Goal: Task Accomplishment & Management: Manage account settings

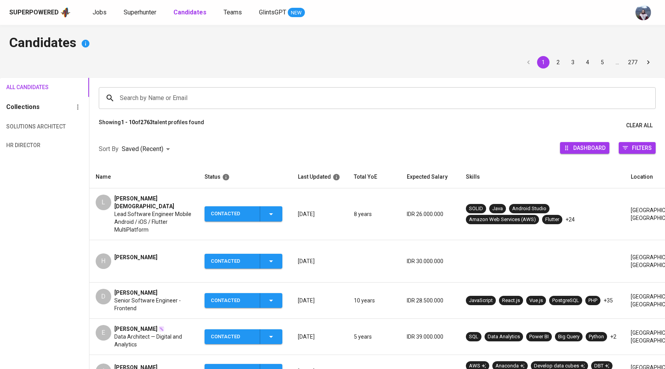
scroll to position [18, 0]
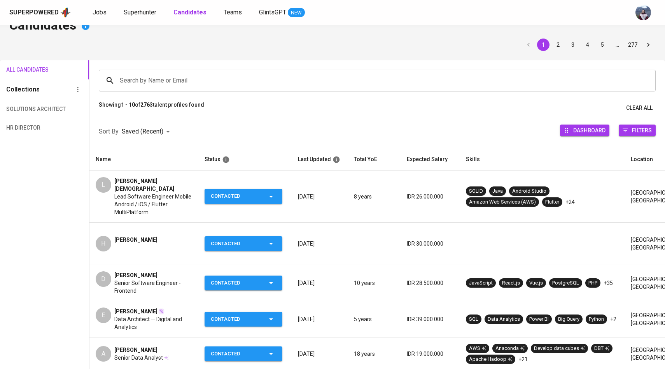
click at [143, 12] on span "Superhunter" at bounding box center [140, 12] width 33 height 7
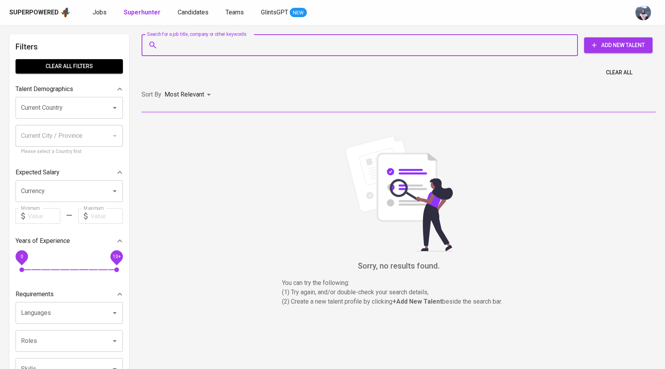
click at [169, 44] on input "Search for a job title, company or other keywords" at bounding box center [362, 45] width 402 height 15
paste input "[EMAIL_ADDRESS][DOMAIN_NAME]"
type input "[EMAIL_ADDRESS][DOMAIN_NAME]"
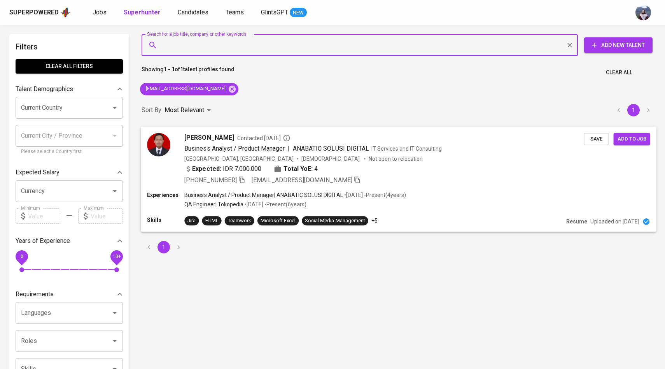
click at [158, 140] on img at bounding box center [158, 144] width 23 height 23
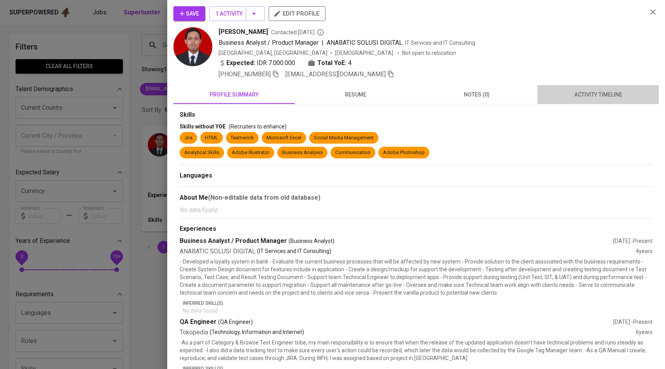
click at [609, 93] on span "activity timeline" at bounding box center [598, 95] width 112 height 10
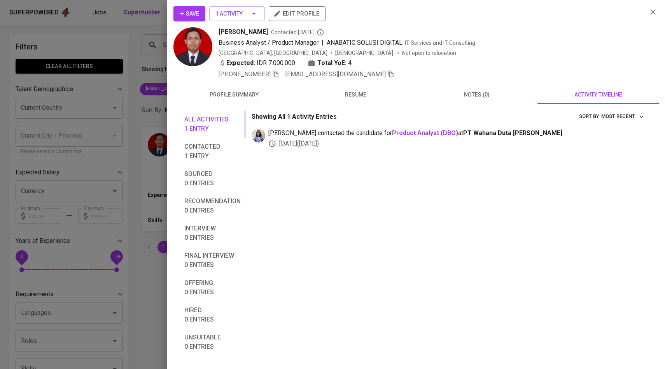
click at [182, 10] on icon "button" at bounding box center [182, 14] width 8 height 8
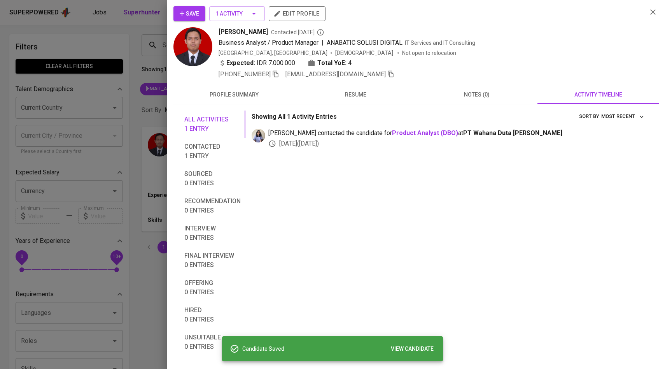
click at [137, 64] on div at bounding box center [332, 184] width 665 height 369
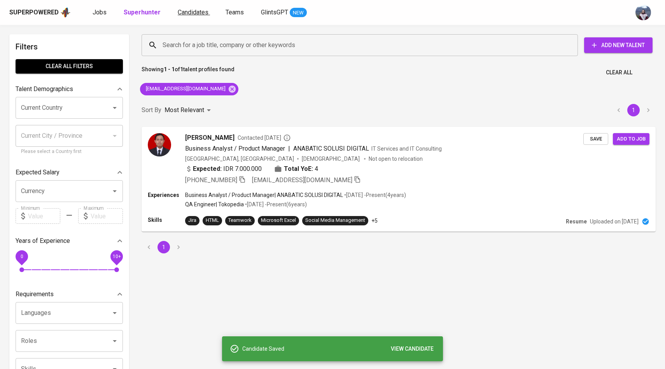
click at [188, 17] on link "Candidates" at bounding box center [194, 13] width 32 height 10
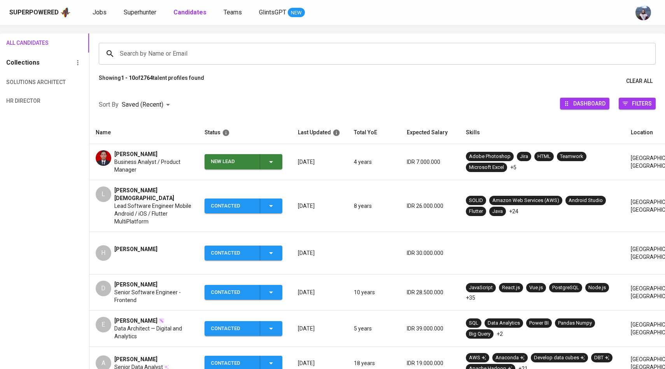
scroll to position [50, 0]
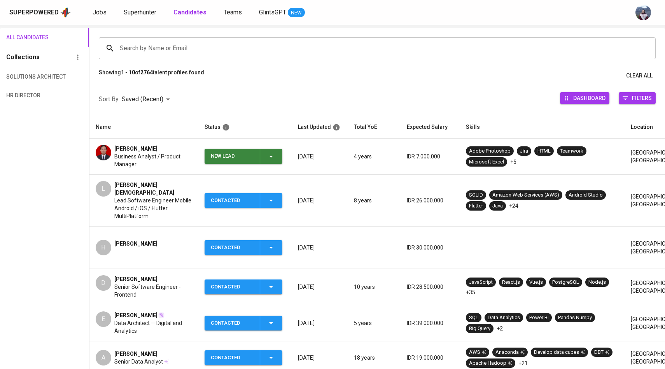
click at [276, 158] on span "New Lead" at bounding box center [244, 156] width 72 height 15
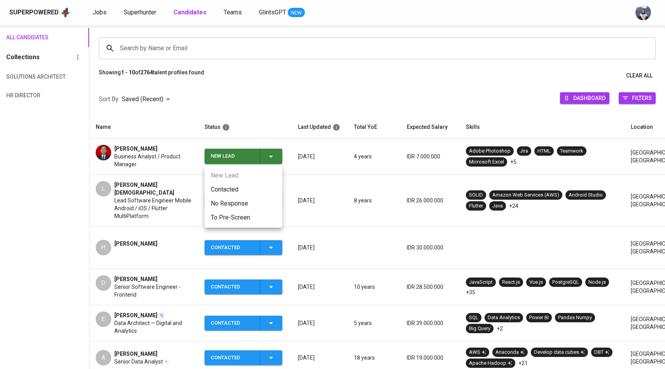
click at [239, 186] on li "Contacted" at bounding box center [244, 189] width 78 height 14
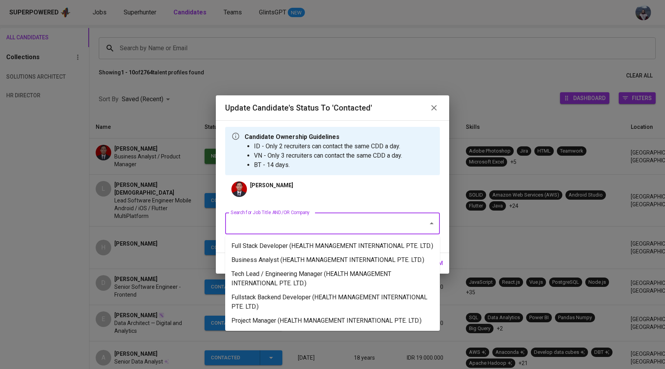
click at [282, 219] on input "Search for Job Title AND/OR Company" at bounding box center [322, 223] width 186 height 15
click at [275, 266] on li "Business Analyst (HEALTH MANAGEMENT INTERNATIONAL PTE. LTD.)" at bounding box center [332, 260] width 215 height 14
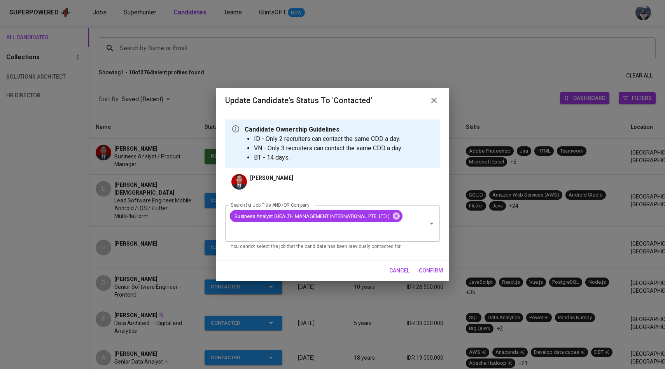
click at [435, 270] on span "confirm" at bounding box center [431, 271] width 24 height 10
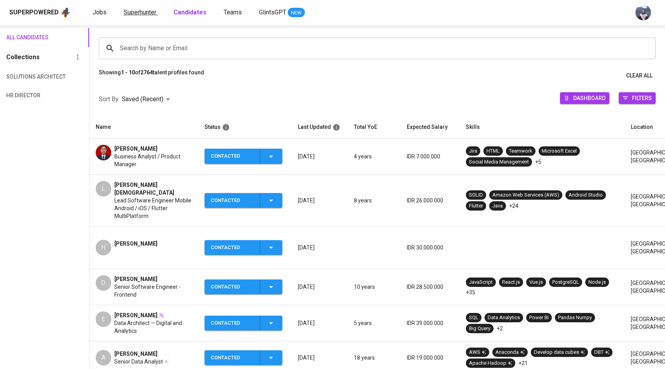
click at [143, 12] on span "Superhunter" at bounding box center [140, 12] width 33 height 7
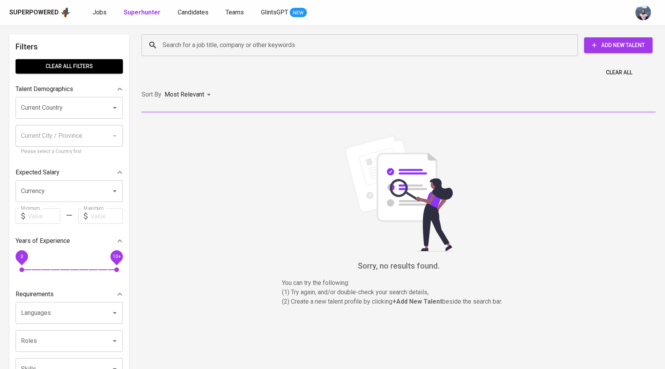
click at [174, 44] on input "Search for a job title, company or other keywords" at bounding box center [362, 45] width 402 height 15
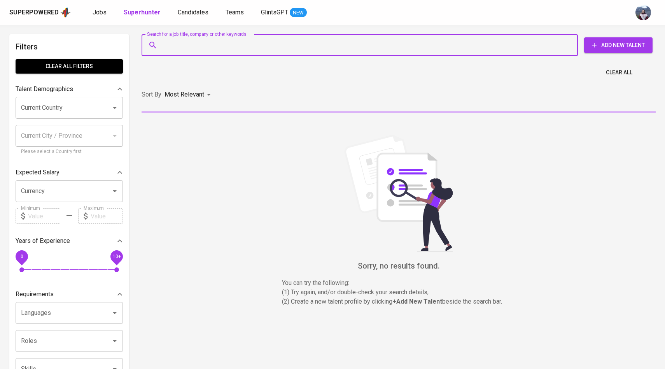
paste input "[EMAIL_ADDRESS][DOMAIN_NAME]"
type input "[EMAIL_ADDRESS][DOMAIN_NAME]"
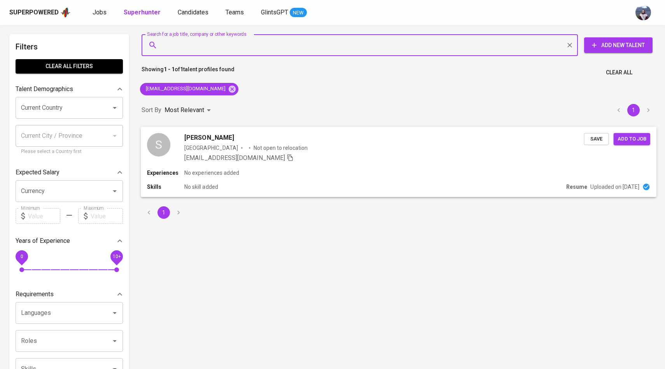
click at [166, 148] on div "S" at bounding box center [158, 144] width 23 height 23
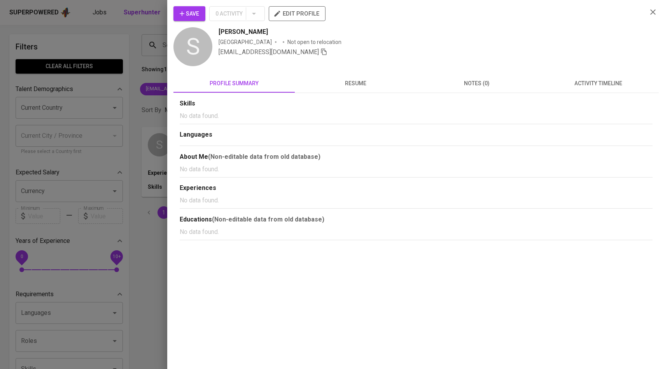
click at [588, 84] on span "activity timeline" at bounding box center [598, 84] width 112 height 10
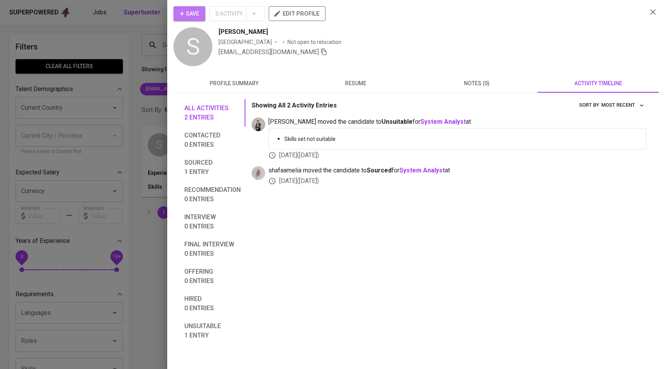
click at [182, 15] on icon "button" at bounding box center [182, 14] width 8 height 8
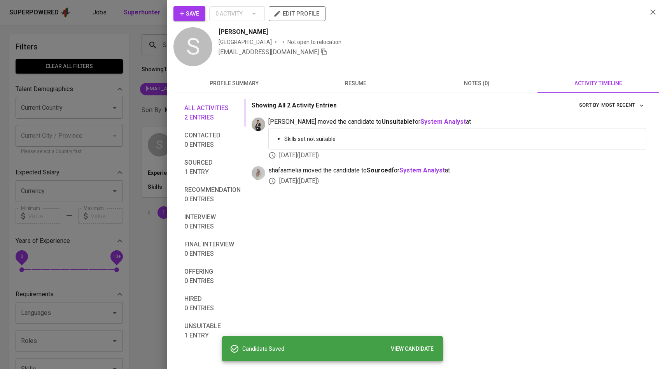
click at [109, 54] on div at bounding box center [332, 184] width 665 height 369
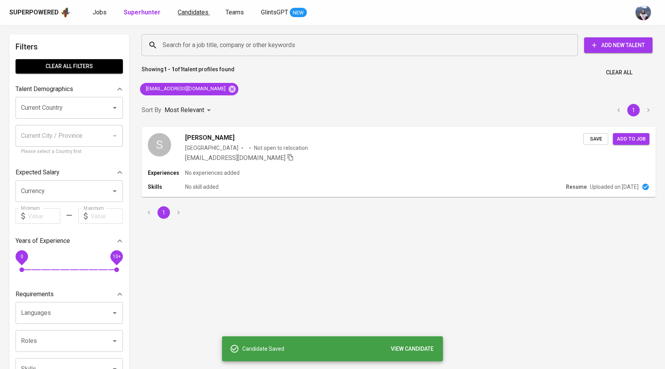
click at [195, 17] on link "Candidates" at bounding box center [194, 13] width 32 height 10
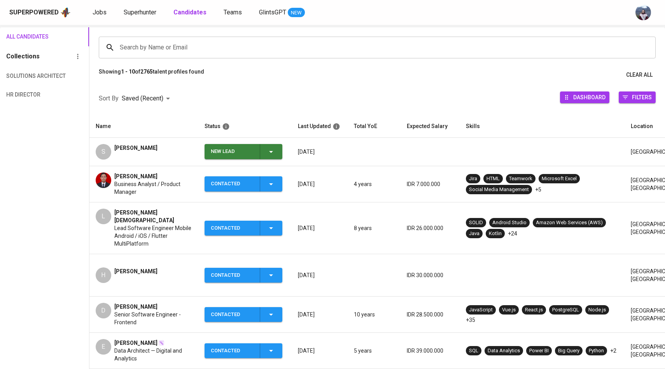
scroll to position [66, 0]
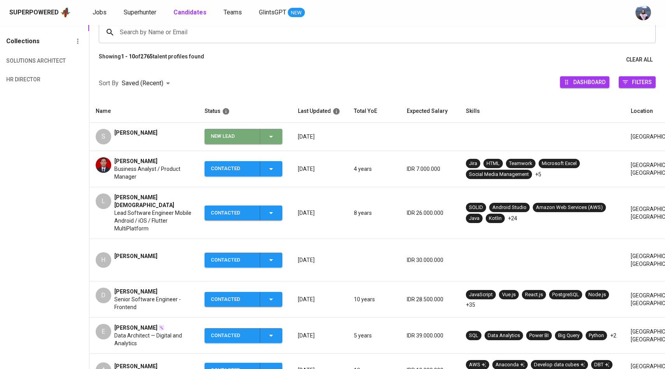
click at [271, 140] on icon "button" at bounding box center [271, 136] width 9 height 9
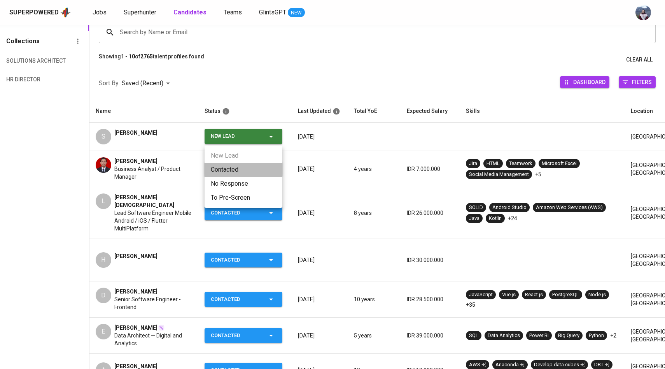
click at [223, 173] on li "Contacted" at bounding box center [244, 170] width 78 height 14
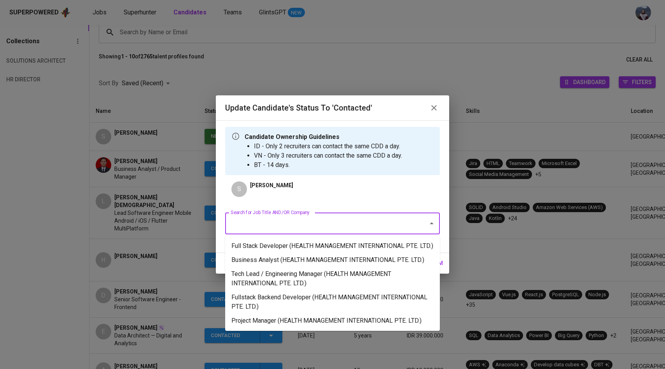
click at [260, 228] on input "Search for Job Title AND/OR Company" at bounding box center [322, 223] width 186 height 15
click at [279, 267] on li "Business Analyst (HEALTH MANAGEMENT INTERNATIONAL PTE. LTD.)" at bounding box center [332, 260] width 215 height 14
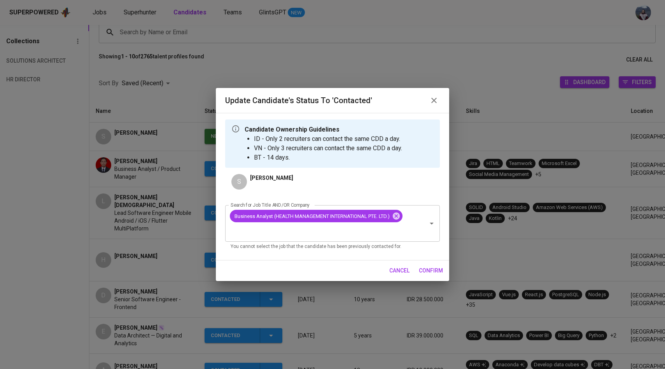
click at [431, 270] on span "confirm" at bounding box center [431, 271] width 24 height 10
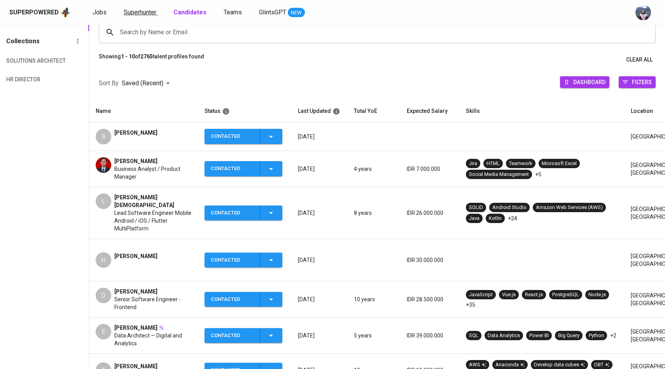
click at [146, 12] on span "Superhunter" at bounding box center [140, 12] width 33 height 7
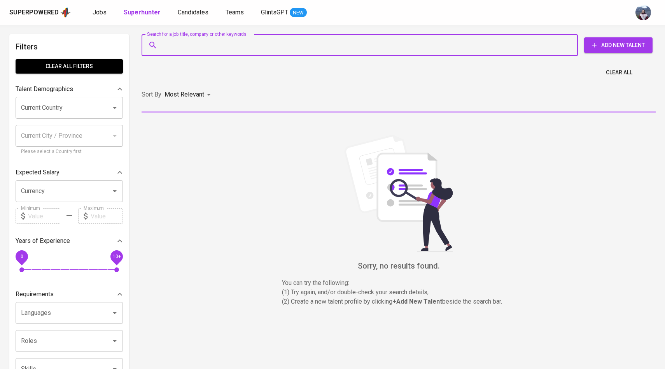
click at [188, 47] on input "Search for a job title, company or other keywords" at bounding box center [362, 45] width 402 height 15
paste input "[EMAIL_ADDRESS][DOMAIN_NAME]"
type input "[EMAIL_ADDRESS][DOMAIN_NAME]"
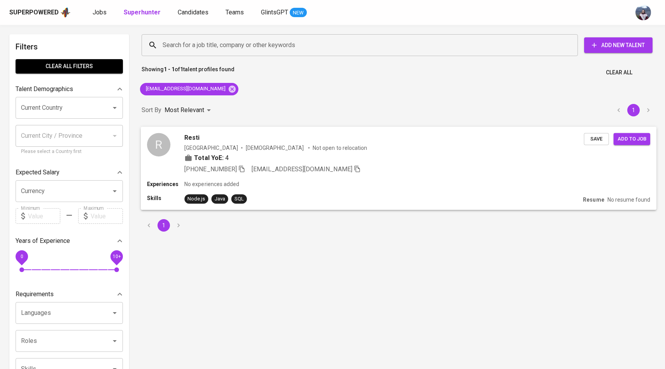
click at [163, 140] on div "R" at bounding box center [158, 144] width 23 height 23
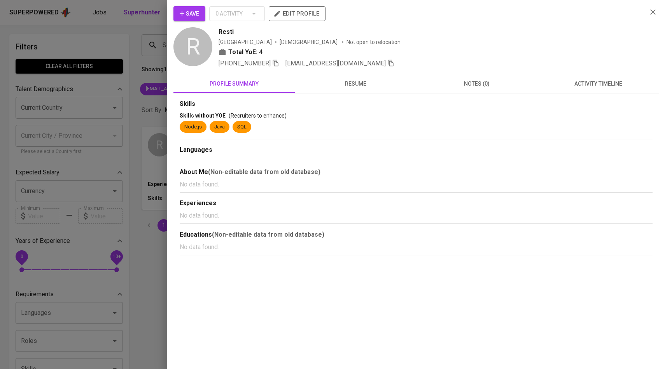
click at [593, 79] on span "activity timeline" at bounding box center [598, 84] width 112 height 10
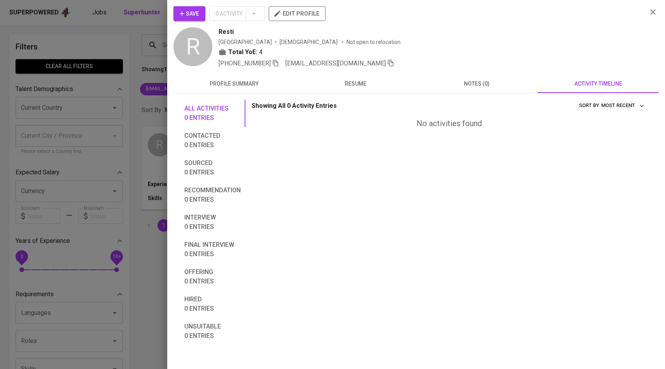
click at [191, 18] on span "Save" at bounding box center [189, 14] width 19 height 10
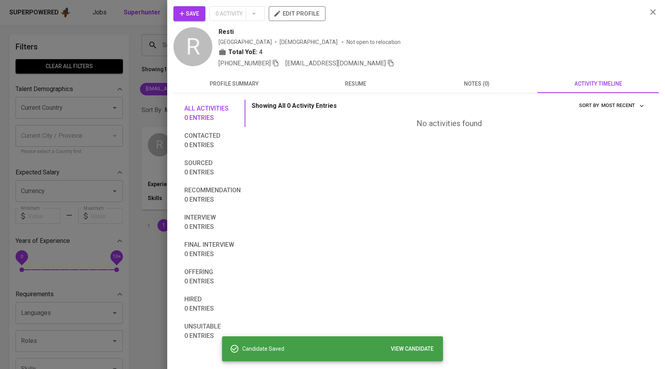
click at [138, 139] on div at bounding box center [332, 184] width 665 height 369
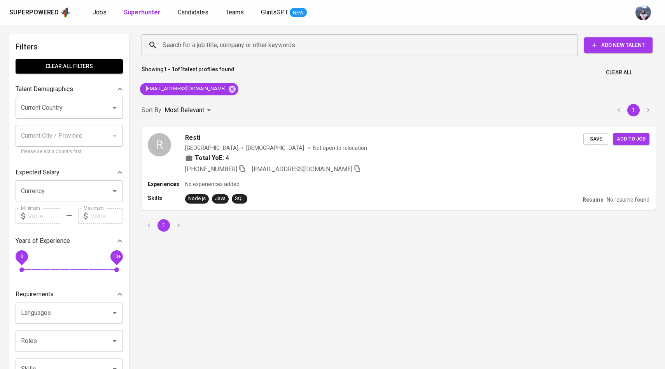
click at [187, 14] on span "Candidates" at bounding box center [193, 12] width 31 height 7
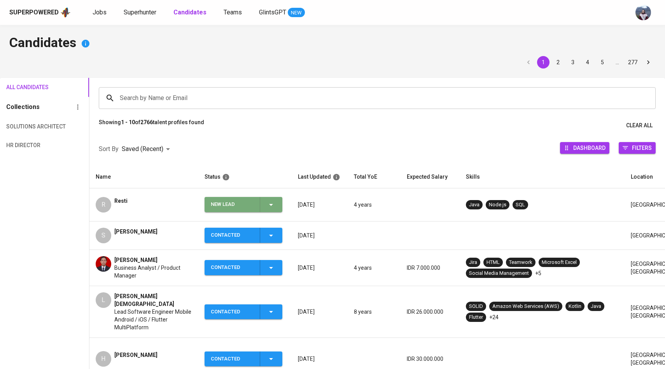
click at [270, 205] on icon "button" at bounding box center [271, 204] width 9 height 9
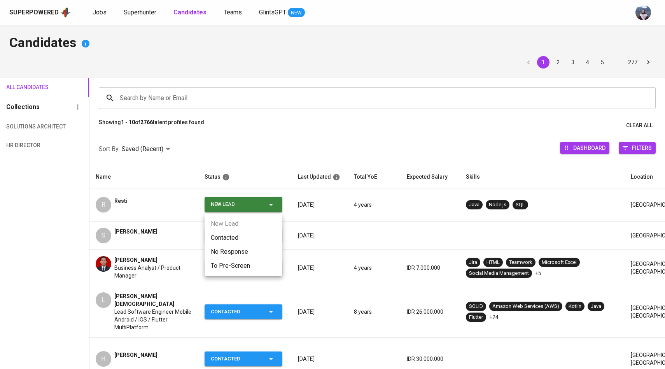
click at [227, 236] on li "Contacted" at bounding box center [244, 238] width 78 height 14
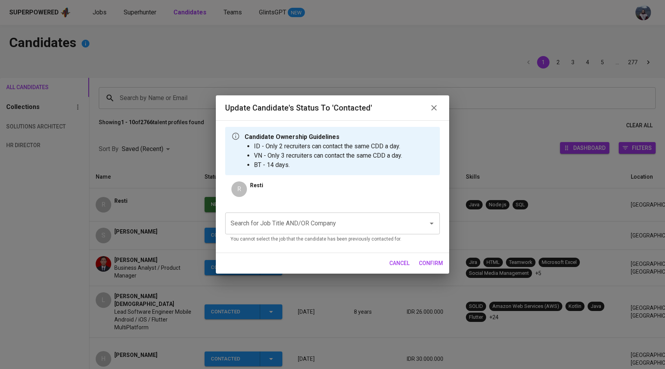
click at [282, 216] on div "Search for Job Title AND/OR Company" at bounding box center [332, 223] width 215 height 22
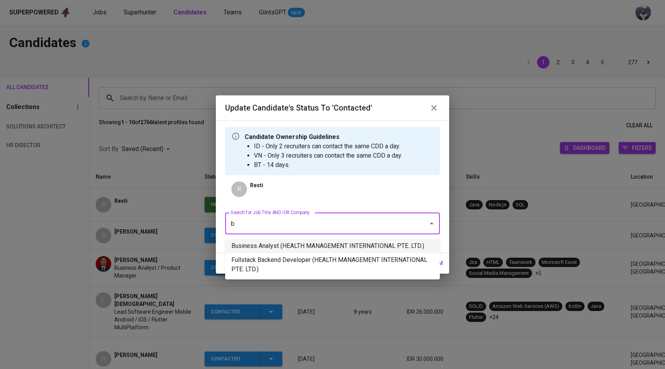
click at [294, 240] on li "Business Analyst (HEALTH MANAGEMENT INTERNATIONAL PTE. LTD.)" at bounding box center [332, 246] width 215 height 14
type input "b"
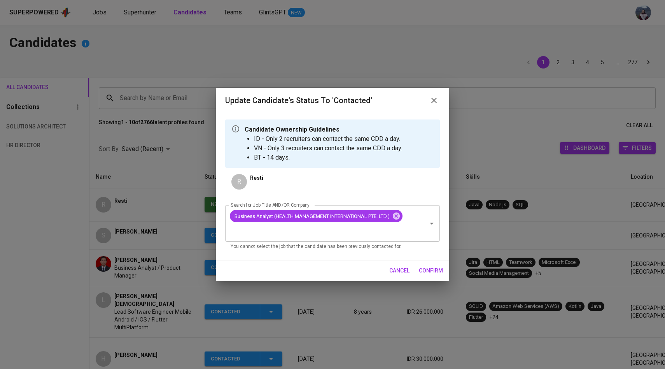
click at [433, 272] on span "confirm" at bounding box center [431, 271] width 24 height 10
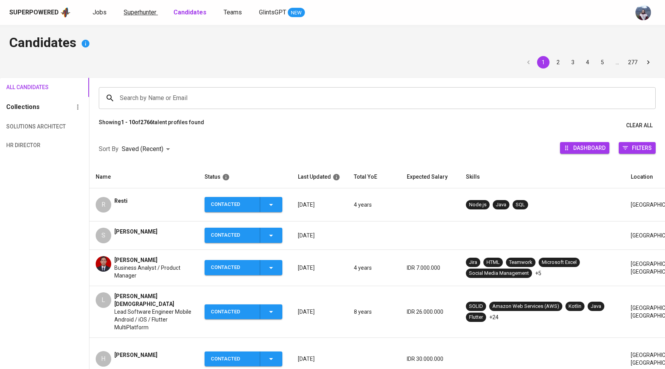
click at [146, 11] on span "Superhunter" at bounding box center [140, 12] width 33 height 7
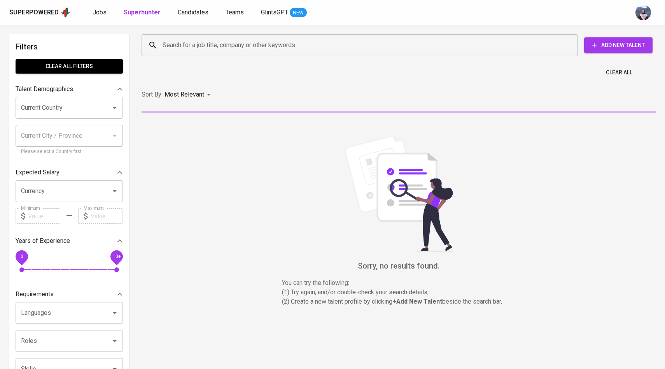
click at [169, 49] on input "Search for a job title, company or other keywords" at bounding box center [362, 45] width 402 height 15
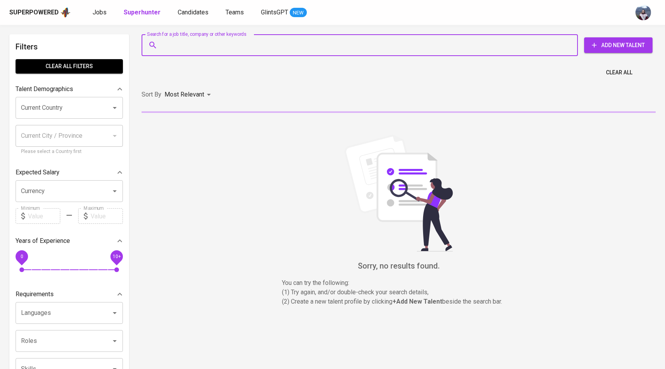
paste input "jihankumala165@gmail.com"
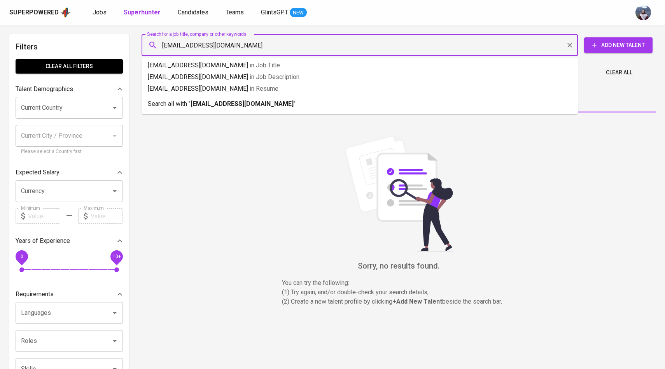
type input "jihankumala165@gmail.com"
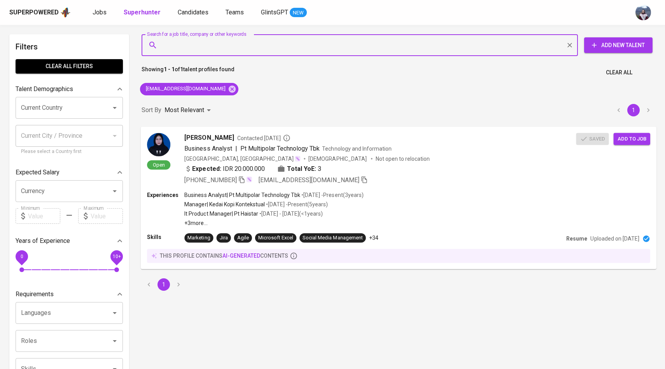
click at [159, 143] on img at bounding box center [158, 144] width 23 height 23
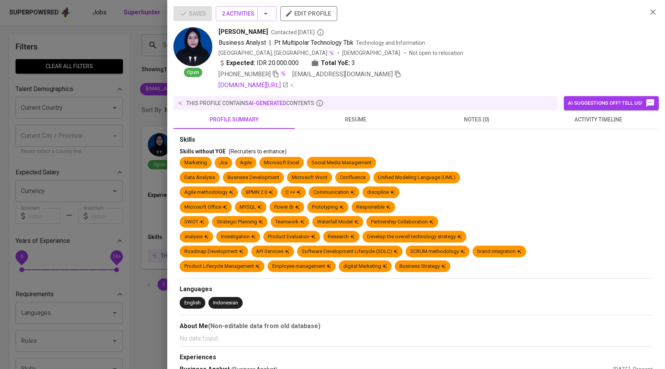
click at [579, 118] on span "activity timeline" at bounding box center [598, 120] width 112 height 10
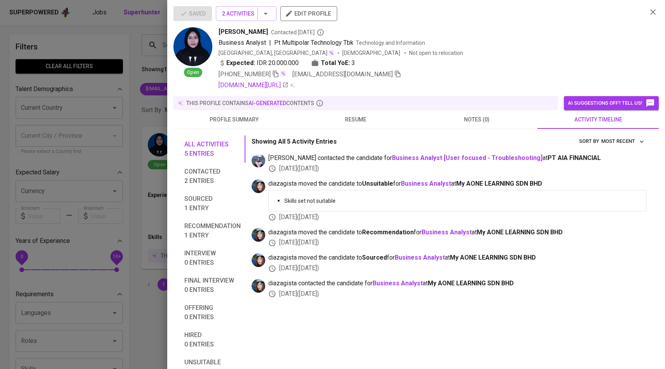
click at [276, 73] on icon "button" at bounding box center [275, 74] width 5 height 7
click at [167, 92] on div at bounding box center [332, 184] width 665 height 369
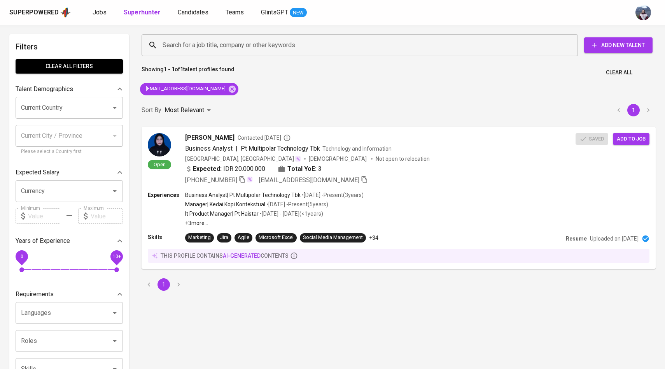
click at [149, 12] on b "Superhunter" at bounding box center [142, 12] width 37 height 7
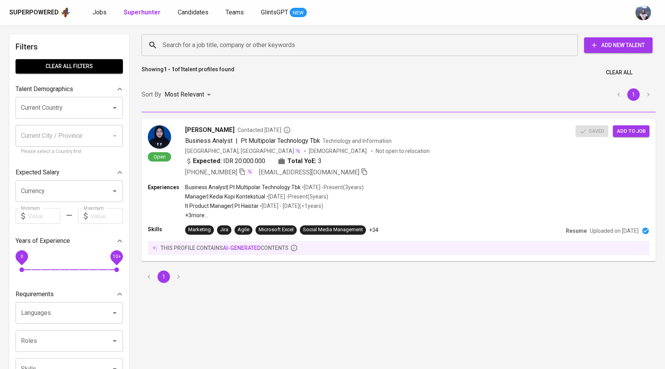
click at [213, 49] on input "Search for a job title, company or other keywords" at bounding box center [362, 45] width 402 height 15
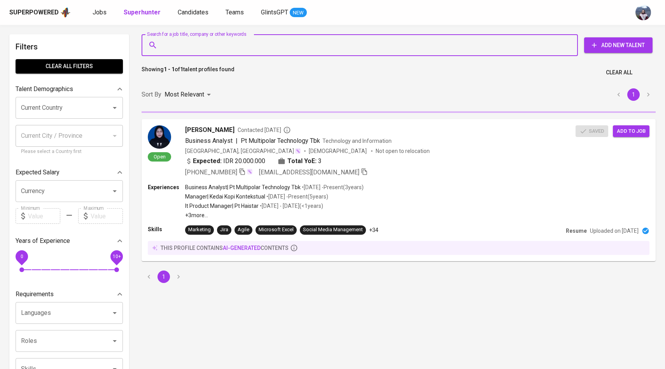
paste input "[EMAIL_ADDRESS][DOMAIN_NAME]"
type input "[EMAIL_ADDRESS][DOMAIN_NAME]"
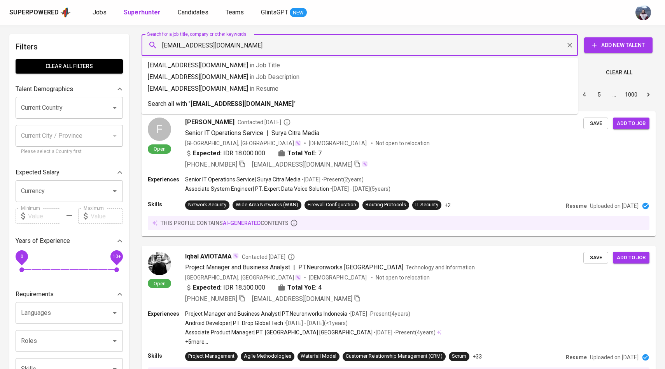
click at [254, 45] on input "[EMAIL_ADDRESS][DOMAIN_NAME]" at bounding box center [362, 45] width 402 height 15
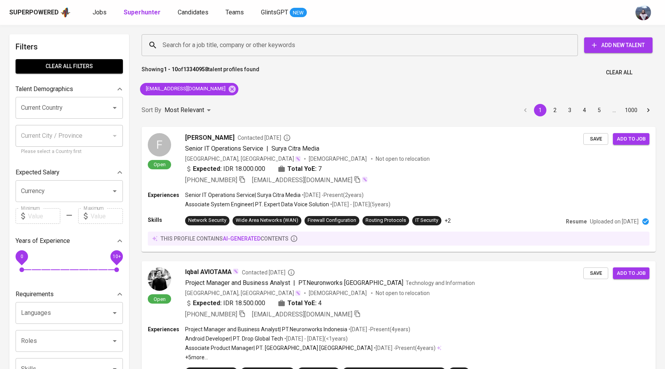
click at [326, 30] on div "Search for a job title, company or other keywords Search for a job title, compa…" at bounding box center [397, 45] width 524 height 34
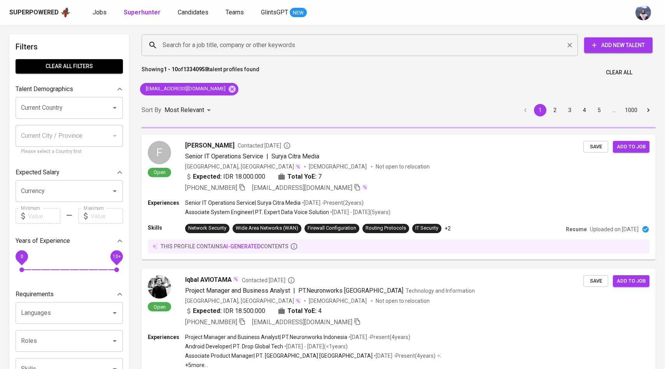
click at [315, 44] on input "Search for a job title, company or other keywords" at bounding box center [362, 45] width 402 height 15
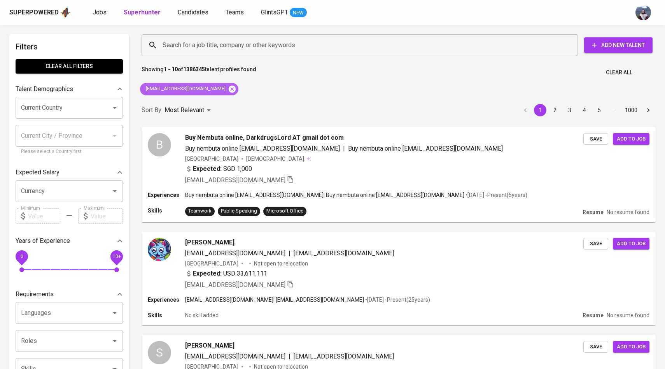
click at [228, 89] on icon at bounding box center [232, 89] width 9 height 9
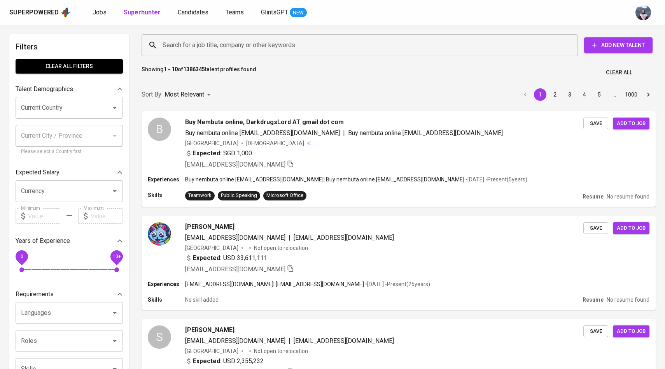
click at [225, 51] on input "Search for a job title, company or other keywords" at bounding box center [362, 45] width 402 height 15
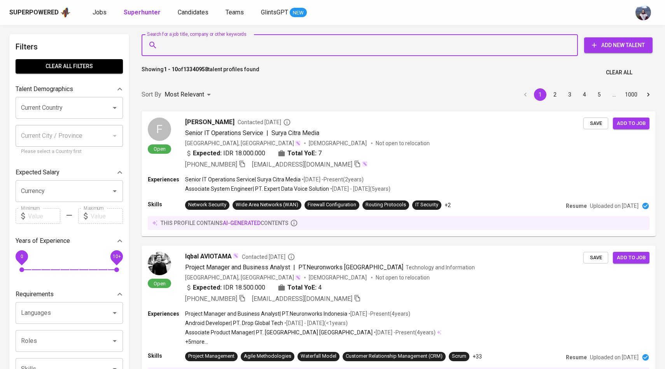
paste input "[EMAIL_ADDRESS][DOMAIN_NAME]"
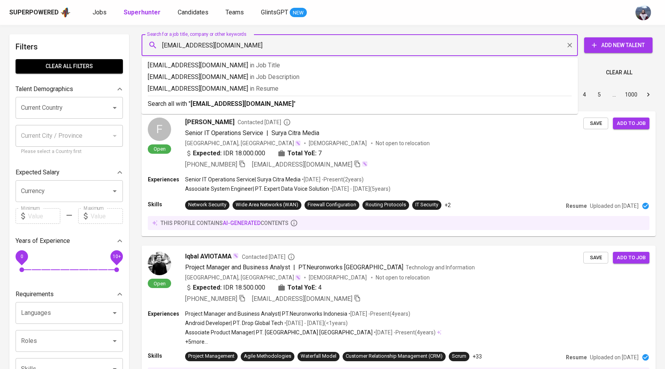
type input "[EMAIL_ADDRESS][DOMAIN_NAME]"
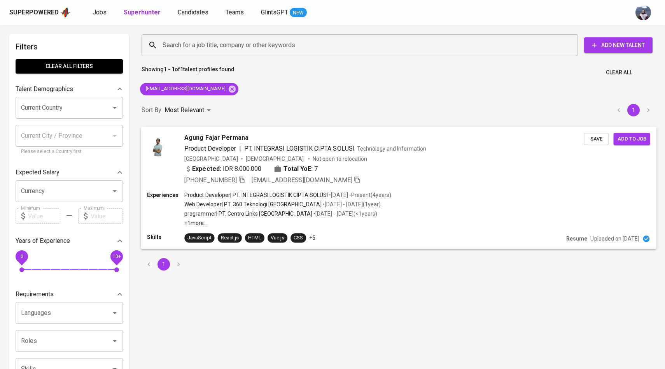
click at [170, 143] on img at bounding box center [158, 144] width 23 height 23
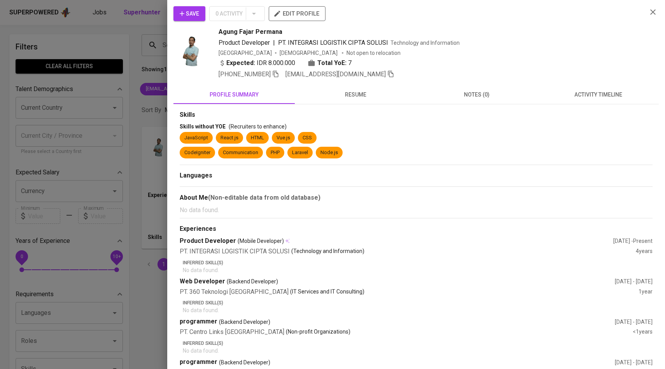
click at [570, 98] on span "activity timeline" at bounding box center [598, 95] width 112 height 10
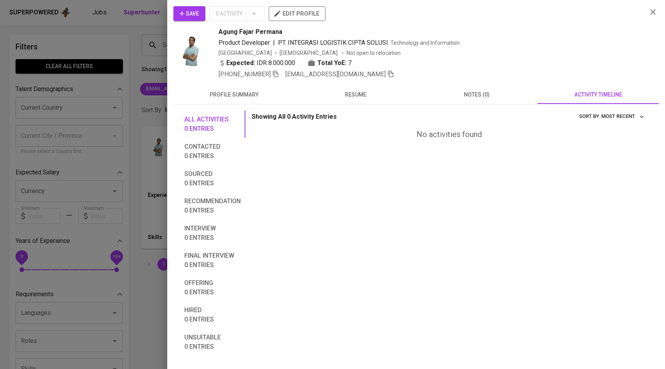
click at [193, 5] on div "Save 0 Activity edit profile Agung Fajar Permana Product Developer | PT. INTEGR…" at bounding box center [416, 184] width 498 height 369
click at [193, 13] on span "Save" at bounding box center [189, 14] width 19 height 10
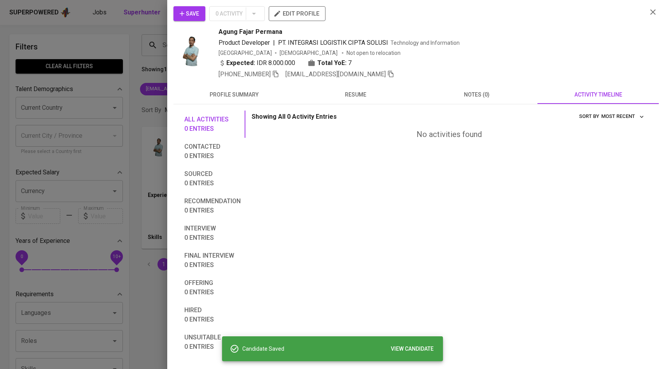
click at [125, 63] on div at bounding box center [332, 184] width 665 height 369
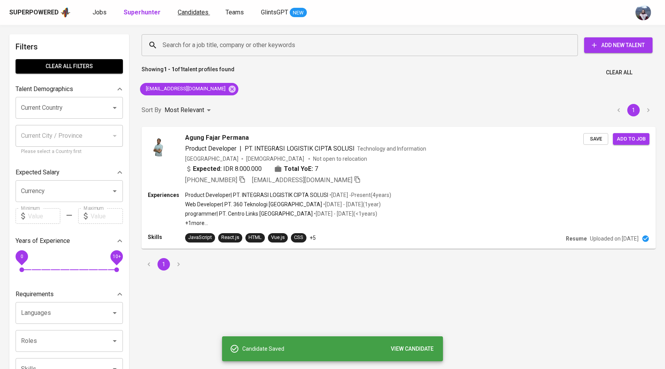
click at [197, 15] on span "Candidates" at bounding box center [193, 12] width 31 height 7
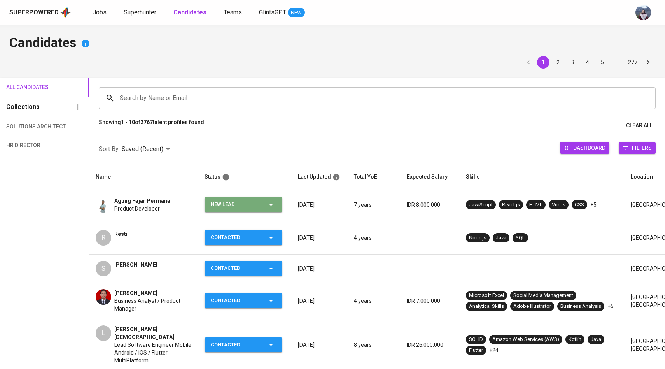
click at [261, 209] on div "New Lead" at bounding box center [243, 204] width 65 height 15
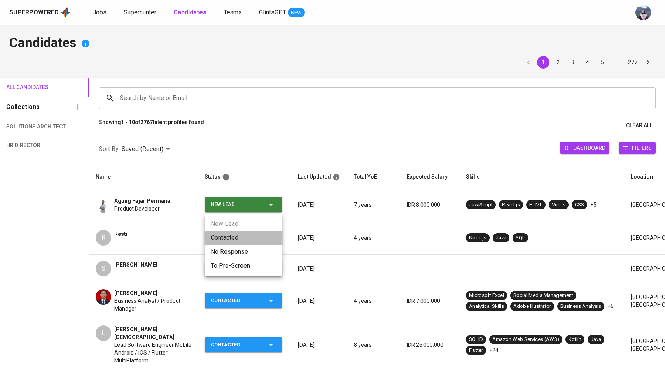
click at [239, 235] on li "Contacted" at bounding box center [244, 238] width 78 height 14
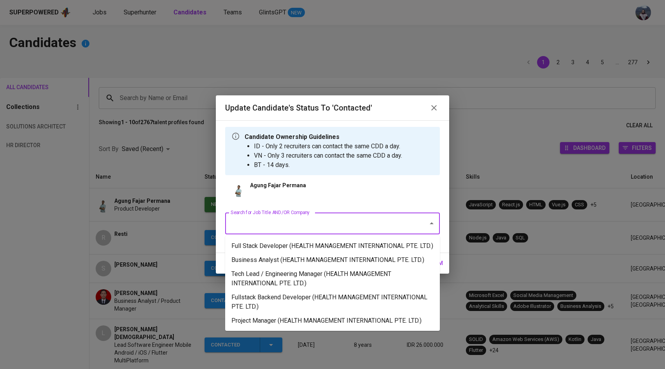
click at [254, 230] on input "Search for Job Title AND/OR Company" at bounding box center [322, 223] width 186 height 15
click at [262, 267] on li "Business Analyst (HEALTH MANAGEMENT INTERNATIONAL PTE. LTD.)" at bounding box center [332, 260] width 215 height 14
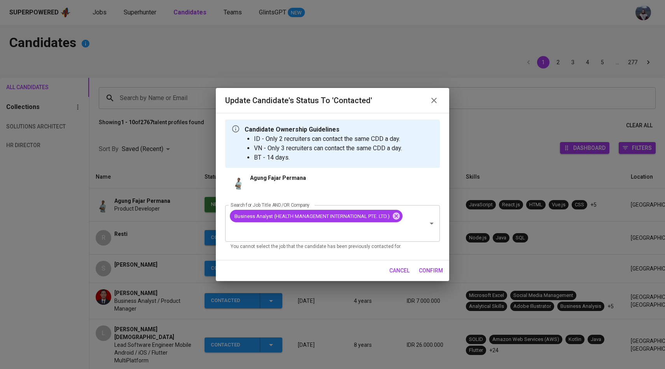
click at [440, 271] on span "confirm" at bounding box center [431, 271] width 24 height 10
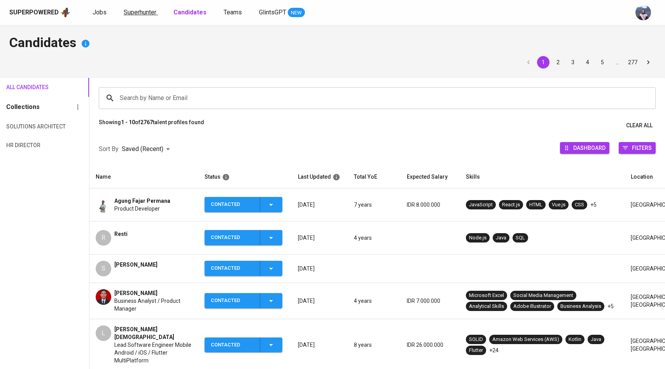
click at [135, 16] on span "Superhunter" at bounding box center [140, 12] width 33 height 7
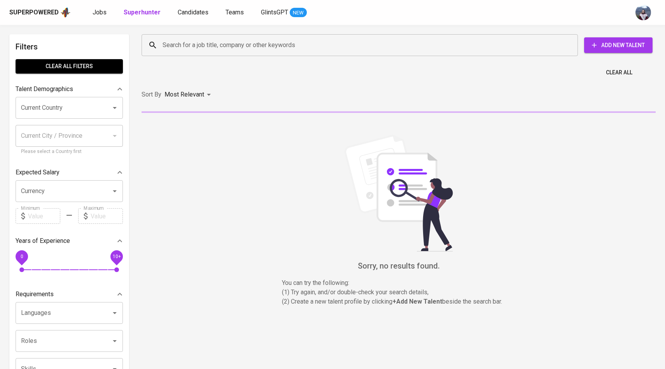
click at [163, 51] on input "Search for a job title, company or other keywords" at bounding box center [362, 45] width 402 height 15
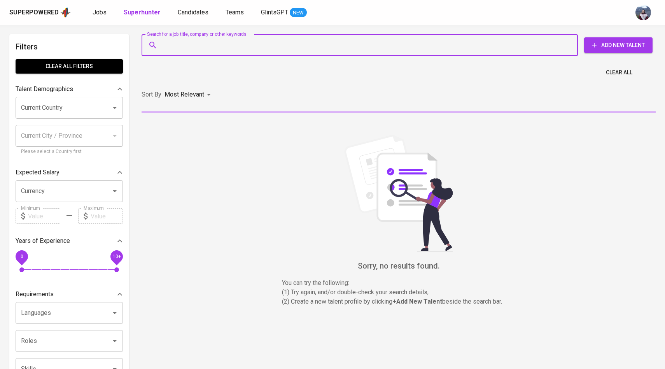
paste input "yemi.official@gmail.com"
type input "yemi.official@gmail.com"
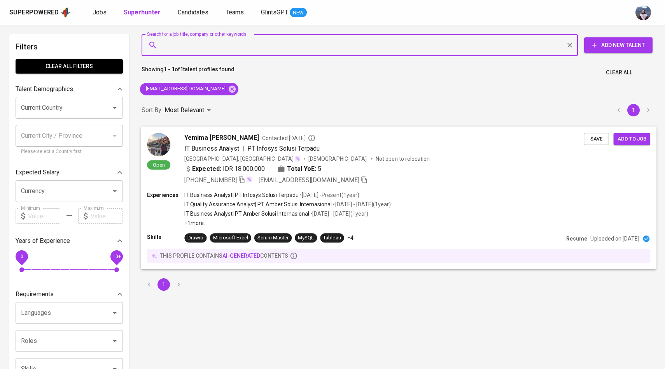
click at [160, 148] on img at bounding box center [158, 144] width 23 height 23
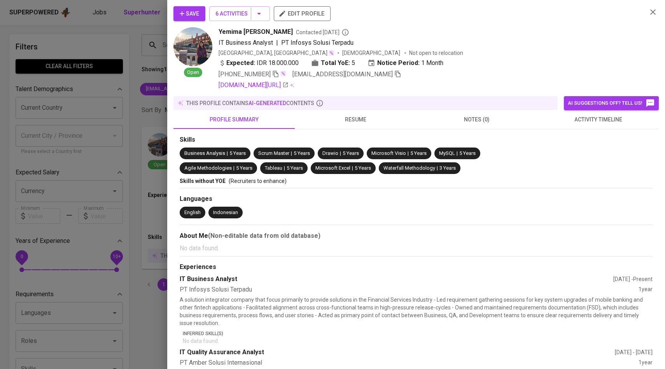
click at [579, 121] on span "activity timeline" at bounding box center [598, 120] width 112 height 10
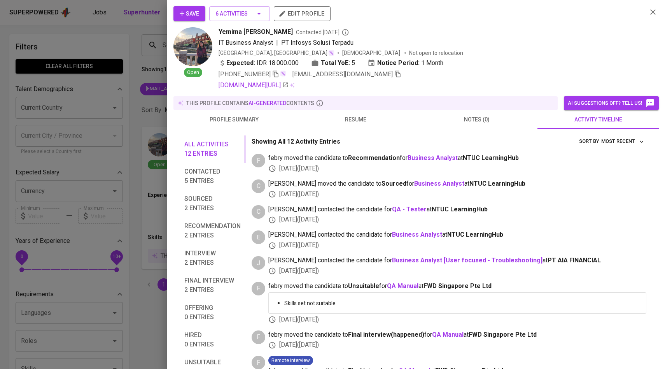
click at [103, 79] on div at bounding box center [332, 184] width 665 height 369
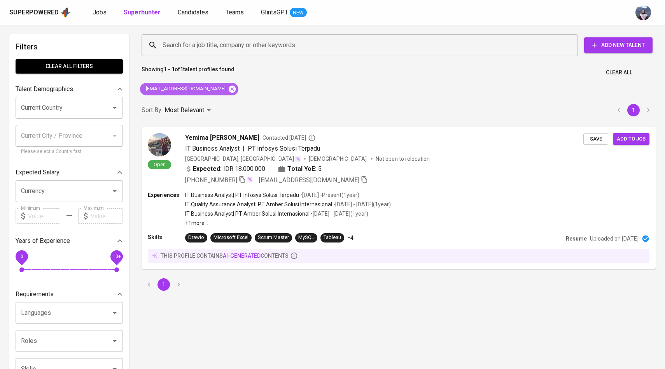
click at [229, 86] on icon at bounding box center [232, 88] width 7 height 7
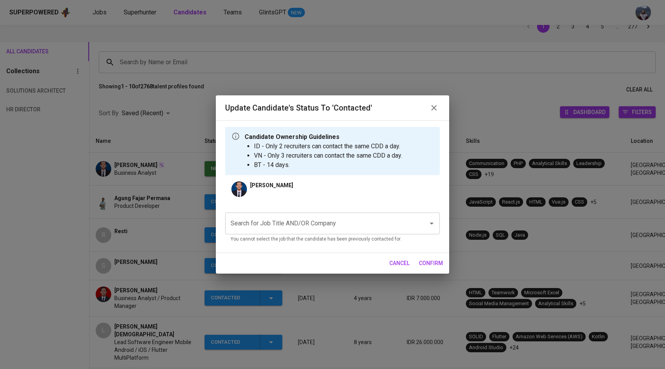
scroll to position [36, 0]
click at [280, 218] on input "Search for Job Title AND/OR Company" at bounding box center [322, 223] width 186 height 15
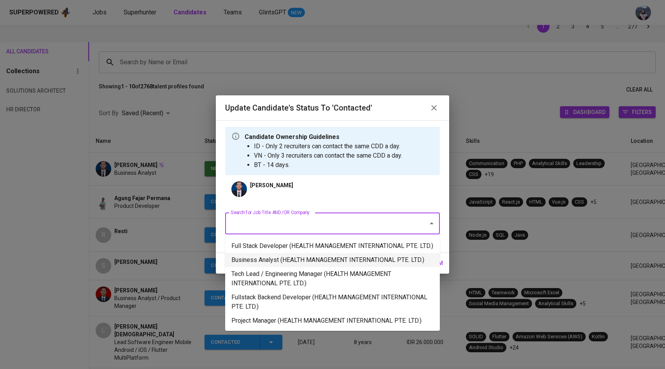
click at [278, 267] on li "Business Analyst (HEALTH MANAGEMENT INTERNATIONAL PTE. LTD.)" at bounding box center [332, 260] width 215 height 14
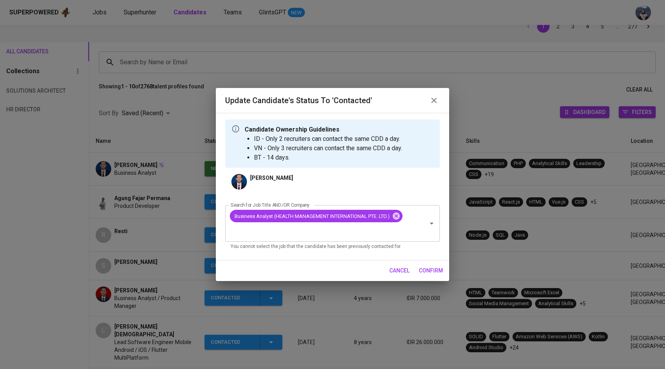
click at [432, 271] on span "confirm" at bounding box center [431, 271] width 24 height 10
